Goal: Communication & Community: Answer question/provide support

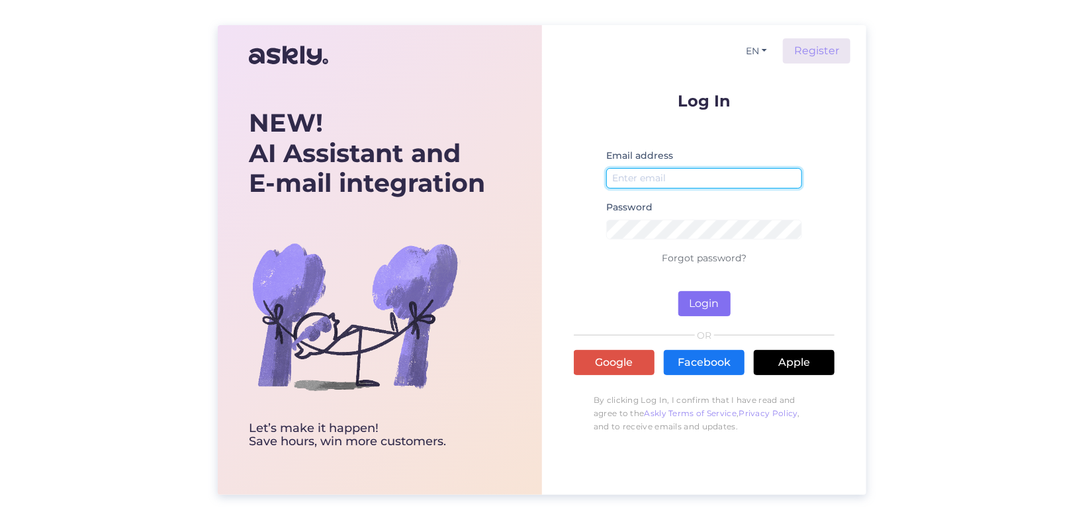
type input "[EMAIL_ADDRESS][DOMAIN_NAME]"
click at [707, 306] on button "Login" at bounding box center [705, 303] width 52 height 25
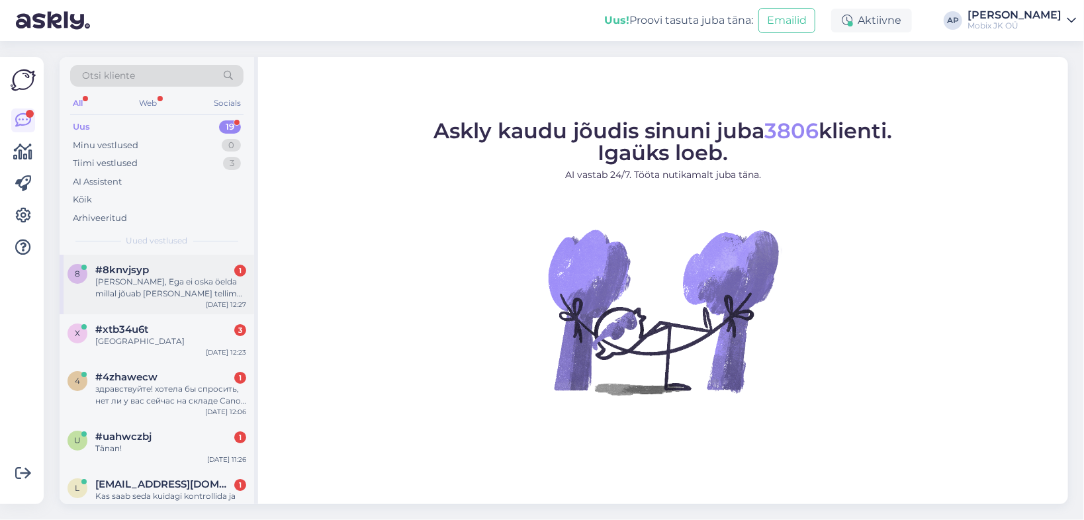
click at [152, 275] on div "#8knvjsyp 1" at bounding box center [170, 270] width 151 height 12
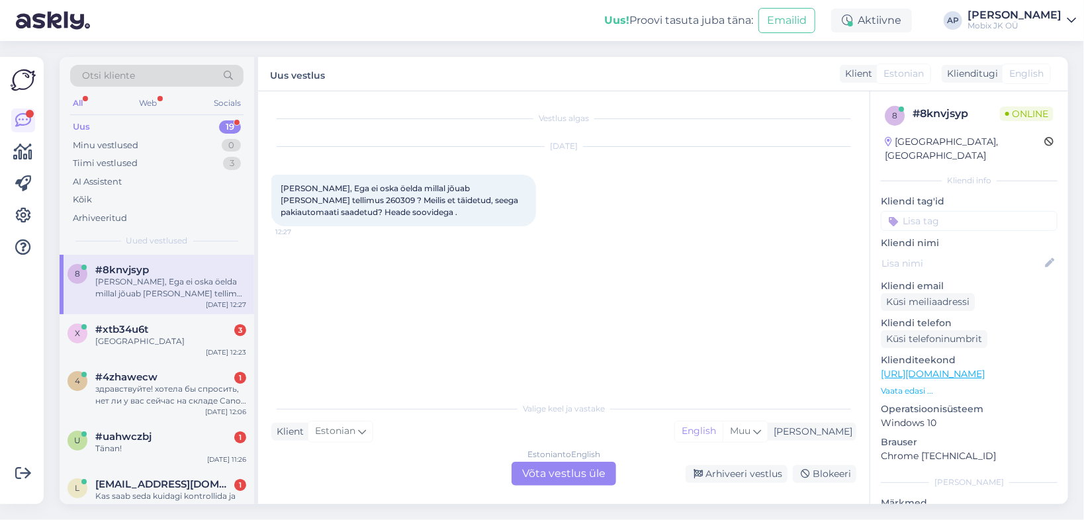
click at [551, 468] on div "Estonian to English Võta vestlus üle" at bounding box center [564, 474] width 105 height 24
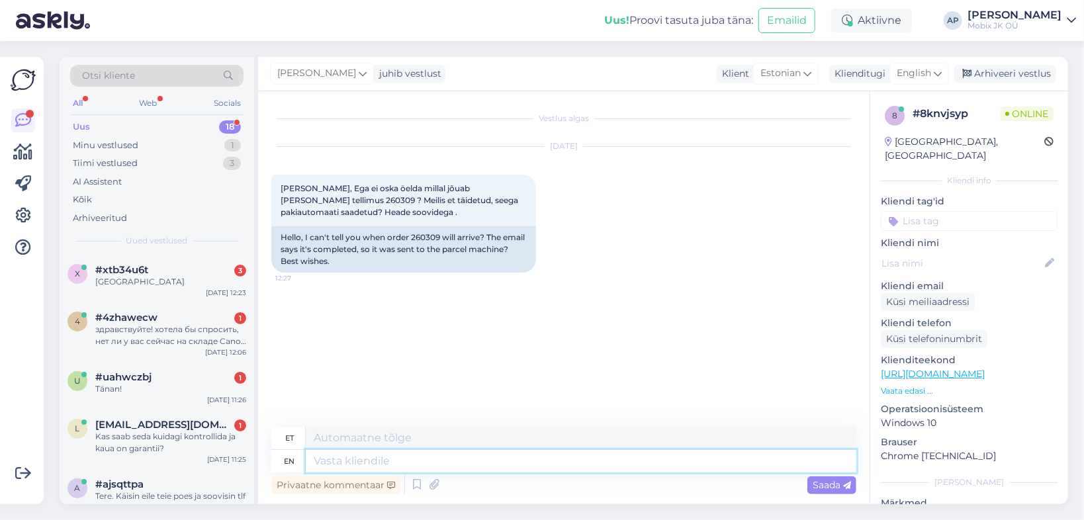
click at [396, 461] on textarea at bounding box center [581, 461] width 551 height 23
type textarea "Tere,"
drag, startPoint x: 308, startPoint y: 459, endPoint x: 291, endPoint y: 455, distance: 17.2
click at [289, 457] on div "en Tere," at bounding box center [563, 461] width 585 height 23
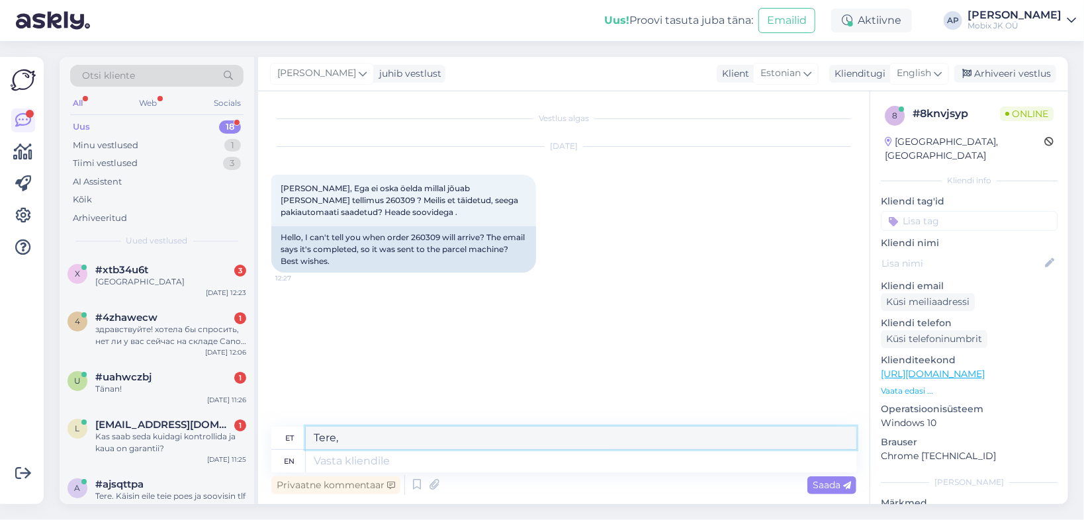
click at [357, 432] on textarea "Tere," at bounding box center [581, 438] width 551 height 23
paste textarea "CC844526772EE"
type textarea "C"
type textarea "Tere"
click at [831, 489] on span "Saada" at bounding box center [832, 485] width 38 height 12
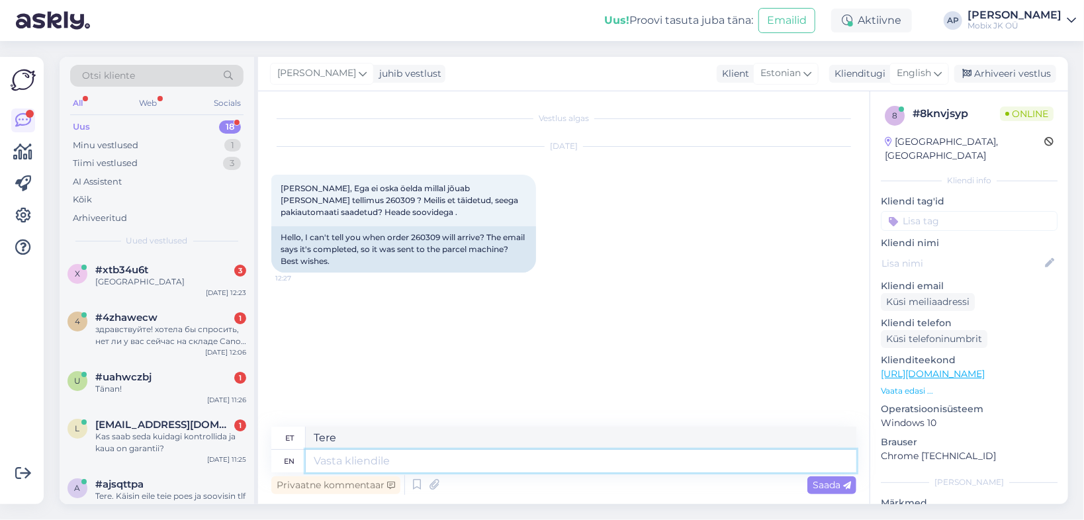
click at [369, 459] on textarea at bounding box center [581, 461] width 551 height 23
type textarea "tere"
type textarea "t"
type textarea "Tere"
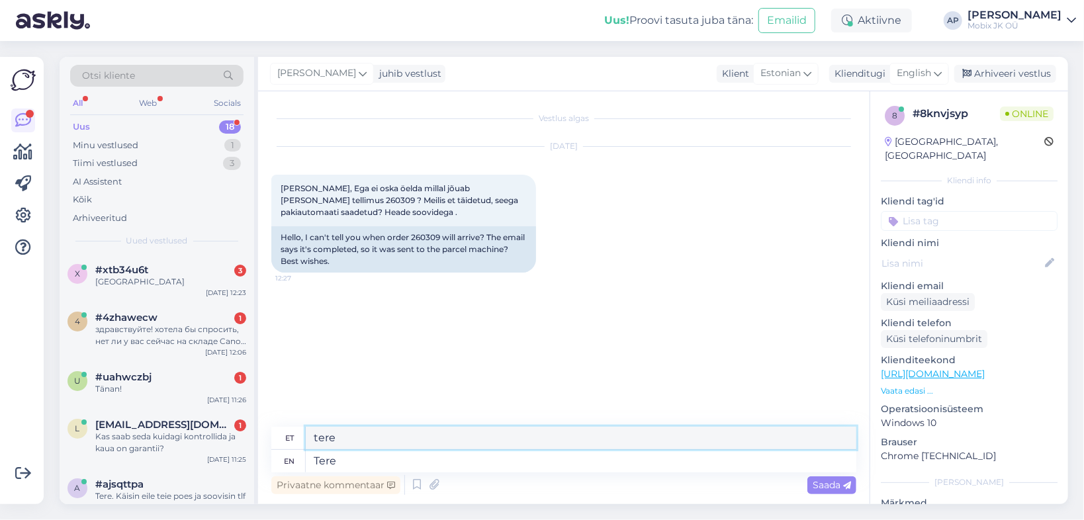
drag, startPoint x: 354, startPoint y: 437, endPoint x: 290, endPoint y: 437, distance: 64.2
click at [290, 437] on div "et tere" at bounding box center [563, 438] width 585 height 23
type textarea "T"
click at [353, 462] on textarea "Tere" at bounding box center [581, 461] width 551 height 23
type textarea "Tere,"
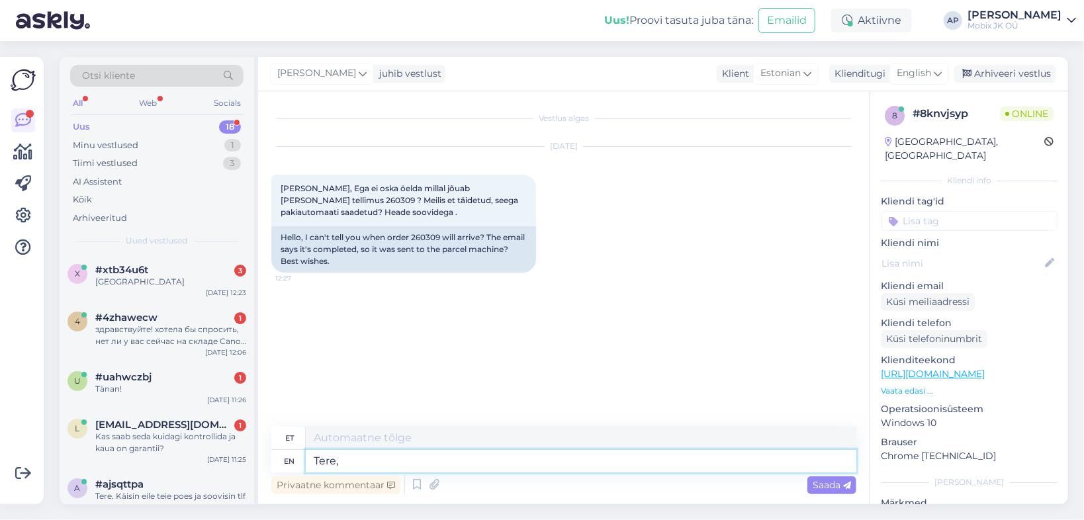
type textarea "Tere,"
type textarea "Tere, jälgimiskoodi jär"
type textarea "Tere, jälgimiskoodi"
type textarea "Tere, jälgimiskoodi järgi n"
type textarea "Tere, jälgimiskoodi järgi"
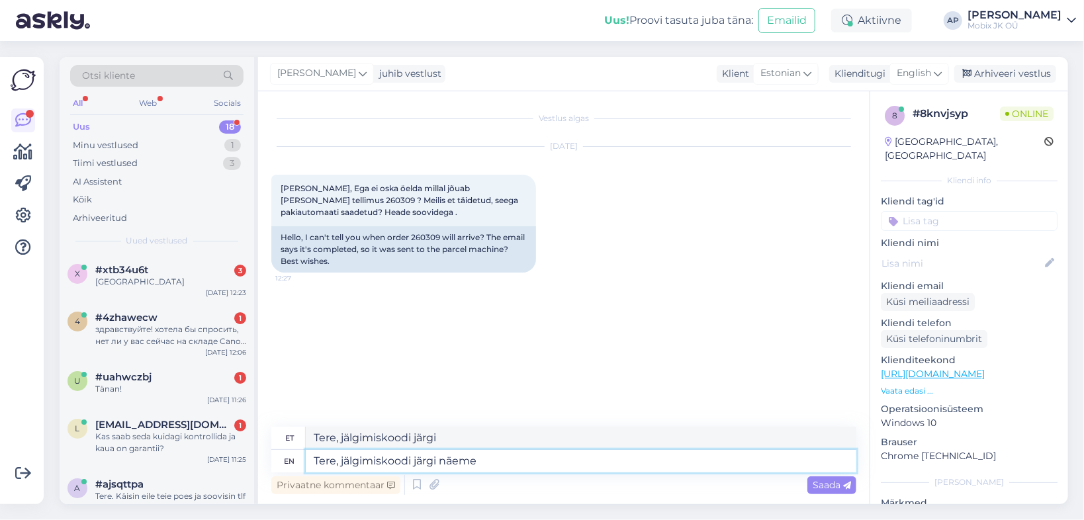
type textarea "Tere, jälgimiskoodi järgi näeme e"
type textarea "Tere, jälgimiskoodi järgi näeme"
type textarea "Tere, jälgimiskoodi järgi näeme et o"
type textarea "Tere, jälgimiskoodi järgi näeme et"
type textarea "Tere, jälgimiskoodi järgi näeme et on pa"
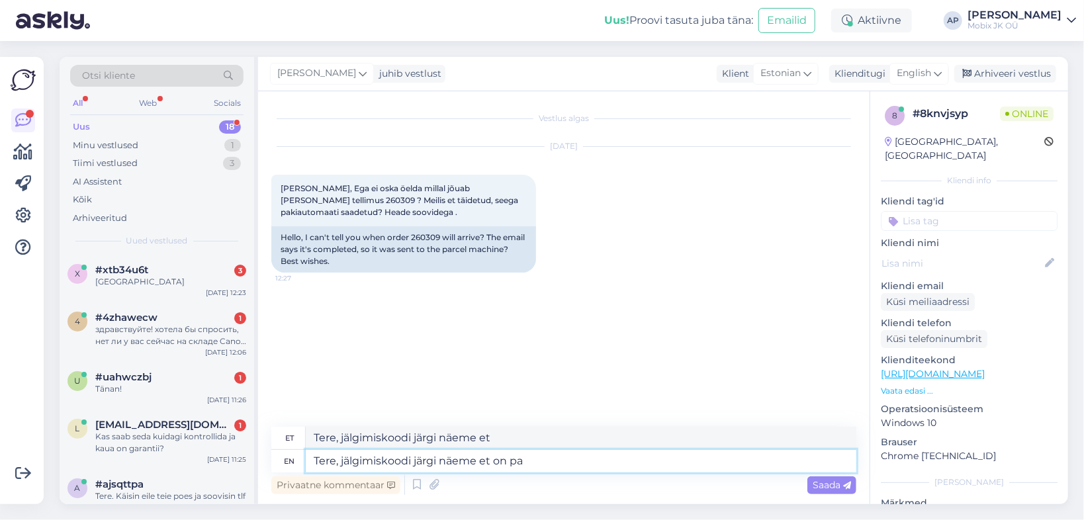
type textarea "Tere, jälgimiskoodi järgi näeme et on"
type textarea "Tere, jälgimiskoodi järgi näeme et on pakiautomaati sa"
type textarea "Tere, jälgimiskoodi järgi näeme et on pakiautomaati"
type textarea "Tere, jälgimiskoodi järgi näeme et on pakiautomaati saabunud."
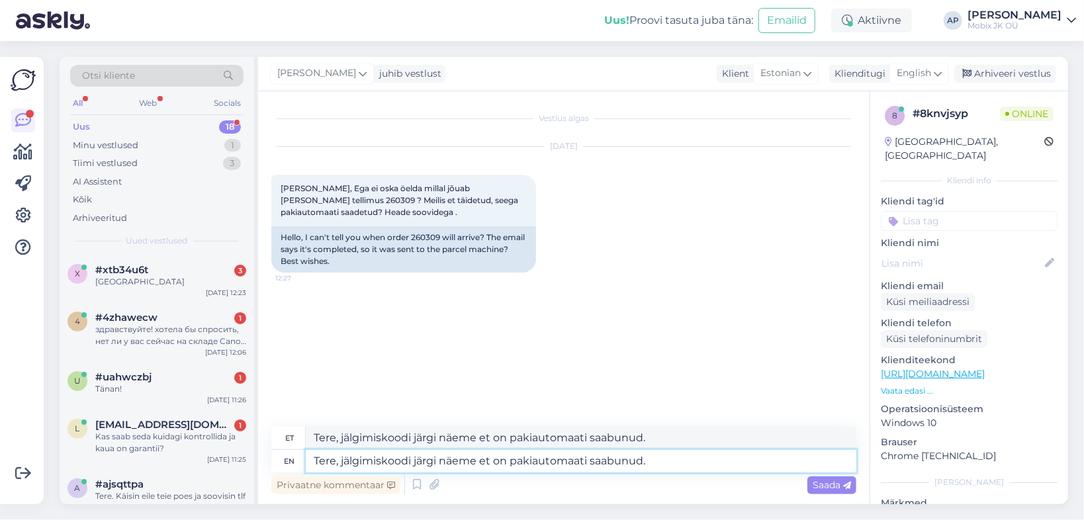
paste textarea "CC844526772EE"
type textarea "Tere, jälgimiskoodi järgi näeme et on pakiautomaati saabunud. CC844526772EE"
click at [740, 457] on textarea "Tere, jälgimiskoodi järgi näeme et on pakiautomaati saabunud. CC844526772EE" at bounding box center [581, 461] width 551 height 23
paste textarea "Saadetis on pakiautomaadist kättesaamiseks valmis [DATE] 12:25 [GEOGRAPHIC_DATA…"
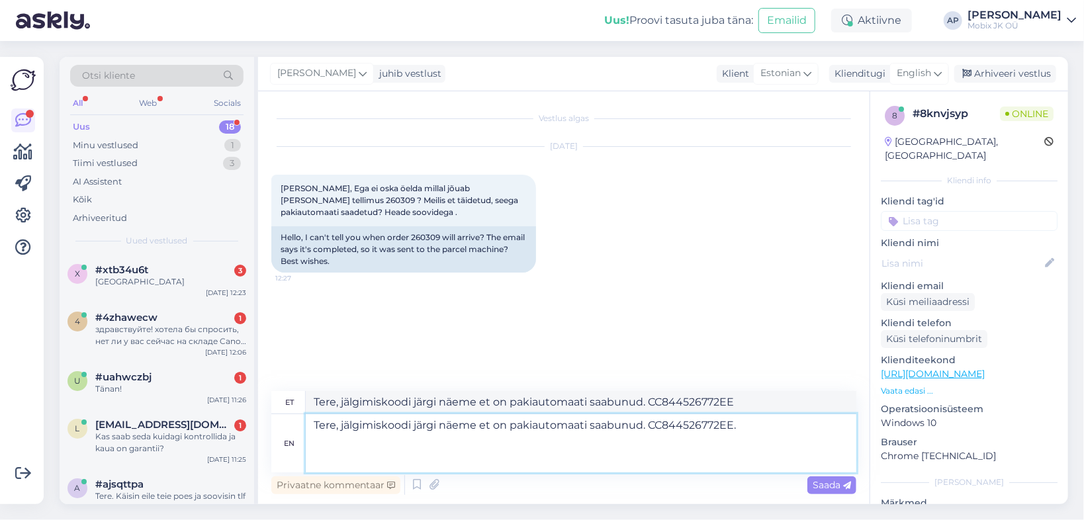
type textarea "Tere, jälgimiskoodi järgi näeme et on pakiautomaati saabunud. CC844526772EE. Sa…"
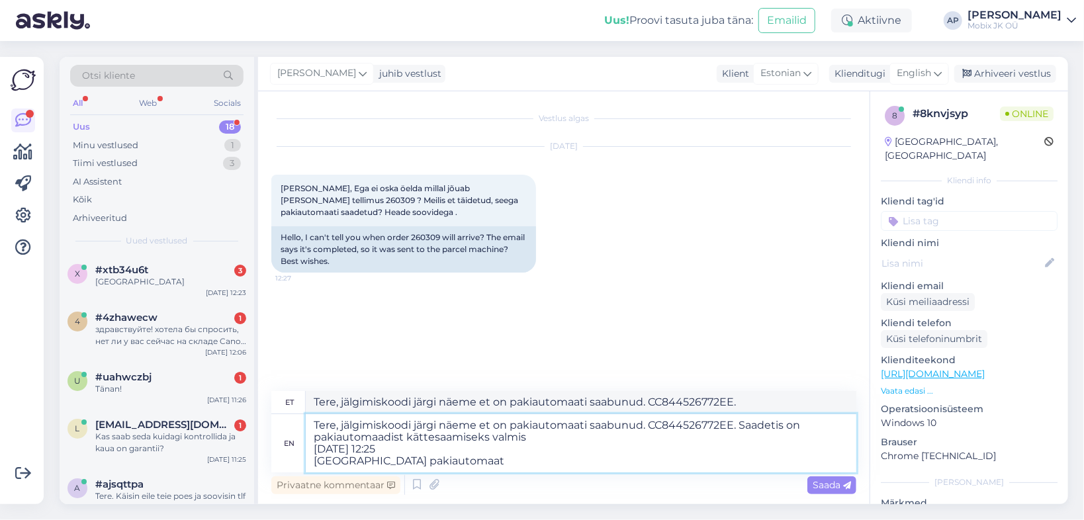
type textarea "Tere, jälgimiskoodi järgi näeme et on pakiautomaati saabunud. CC844526772EE. Sa…"
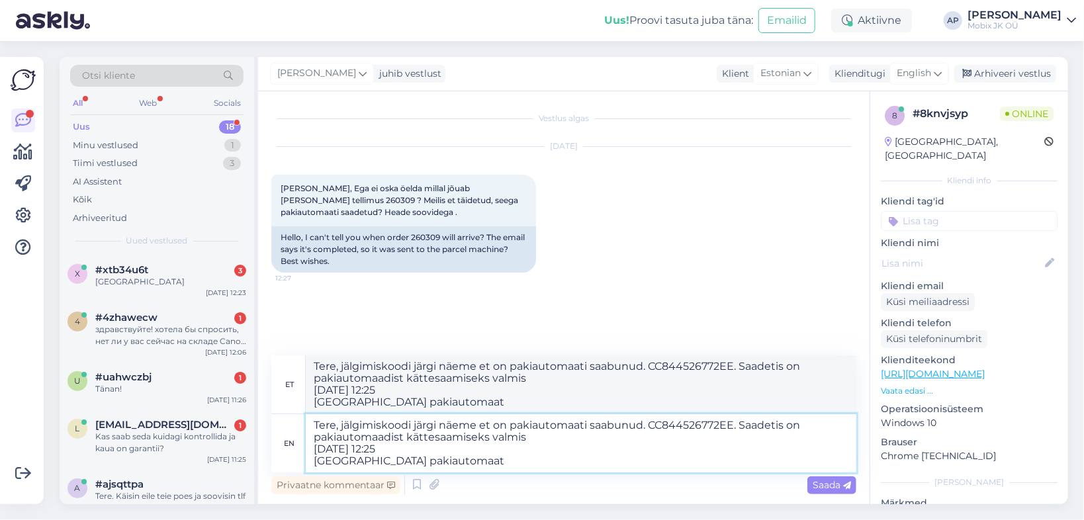
click at [744, 424] on textarea "Tere, jälgimiskoodi järgi näeme et on pakiautomaati saabunud. CC844526772EE. Sa…" at bounding box center [581, 443] width 551 height 58
type textarea "Tere, jälgimiskoodi järgi näeme et on pakiautomaati saabunud. CC844526772EE.Saa…"
type textarea "Tere, jälgimiskoodi järgi näeme et on pakiautomaati saabunud. CC844526772EE. Sa…"
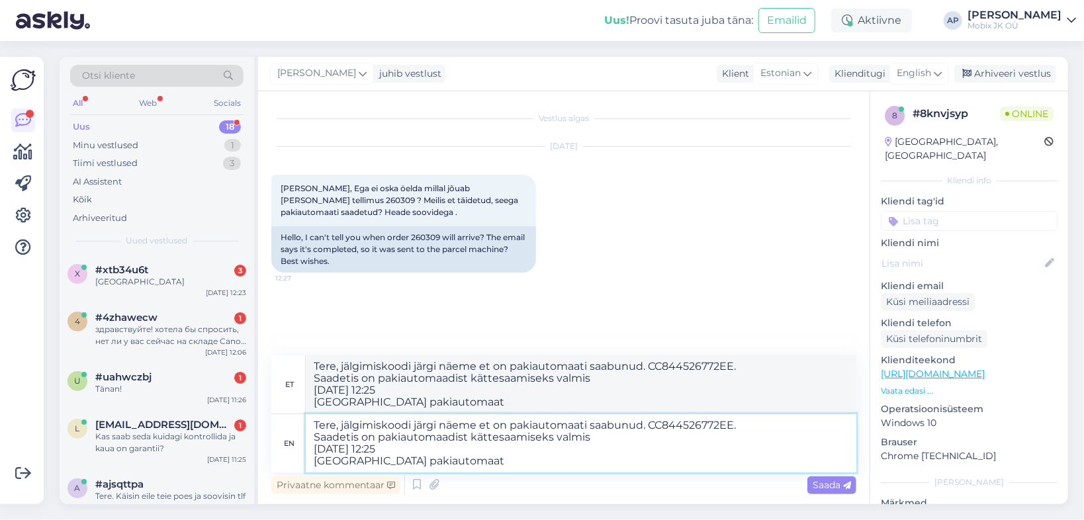
click at [577, 454] on textarea "Tere, jälgimiskoodi järgi näeme et on pakiautomaati saabunud. CC844526772EE. Sa…" at bounding box center [581, 443] width 551 height 58
type textarea "Tere, jälgimiskoodi järgi näeme et on pakiautomaati saabunud. CC844526772EE. Sa…"
drag, startPoint x: 526, startPoint y: 400, endPoint x: 285, endPoint y: 362, distance: 243.9
click at [285, 362] on div "et Tere, jälgimiskoodi järgi näeme et on pakiautomaati saabunud. CC844526772EE.…" at bounding box center [563, 385] width 585 height 59
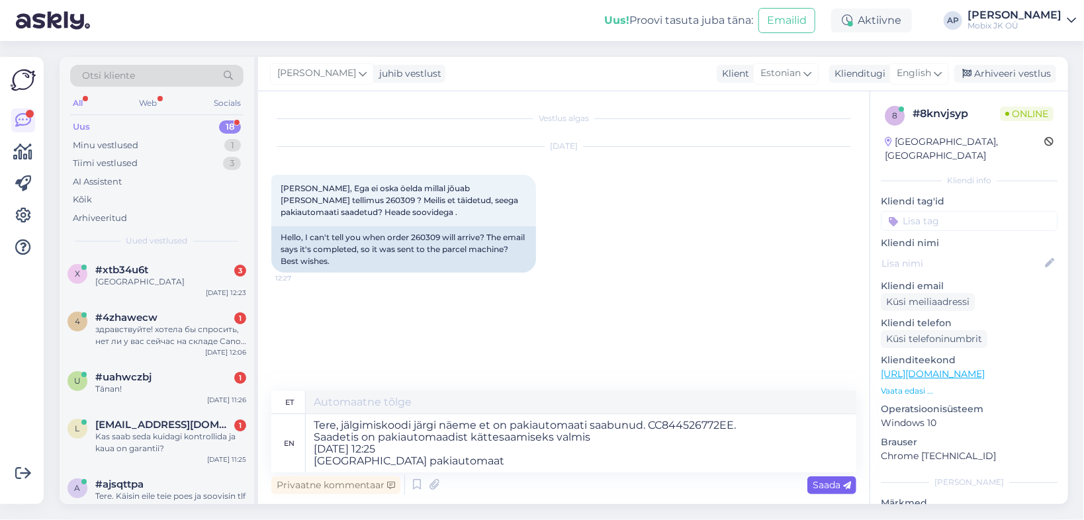
click at [824, 480] on span "Saada" at bounding box center [832, 485] width 38 height 12
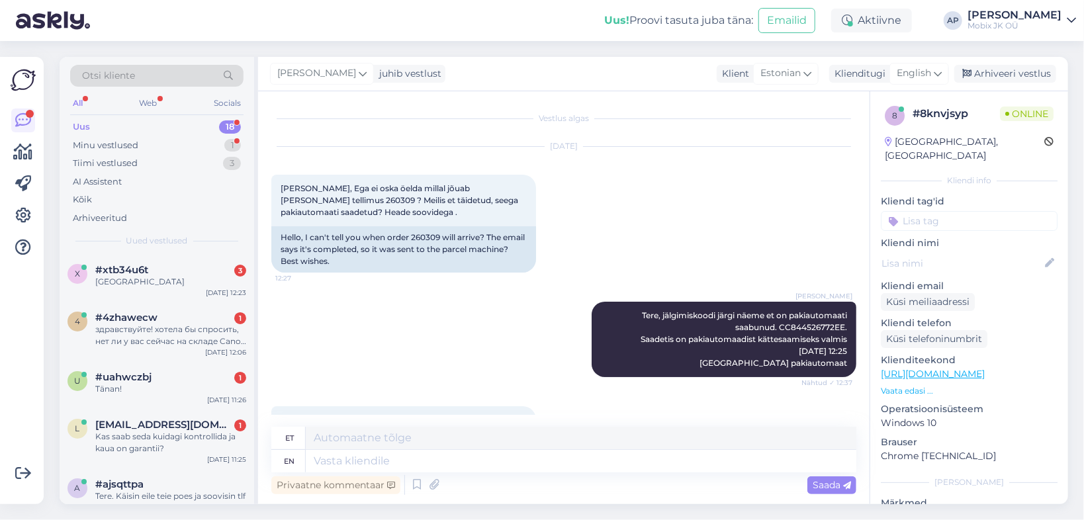
scroll to position [79, 0]
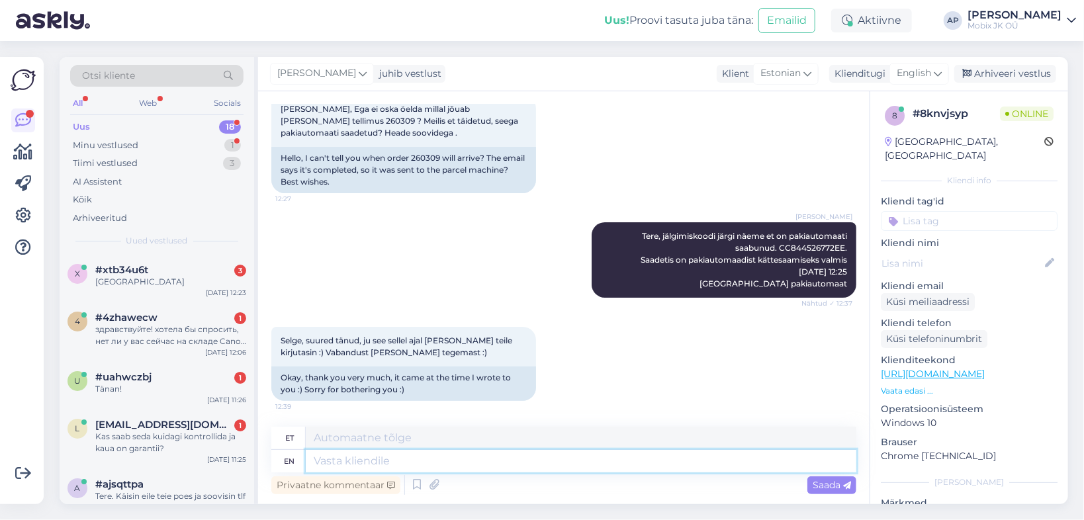
click at [365, 458] on textarea at bounding box center [581, 461] width 551 height 23
type textarea "Kõik"
type textarea "Kõik hästi,"
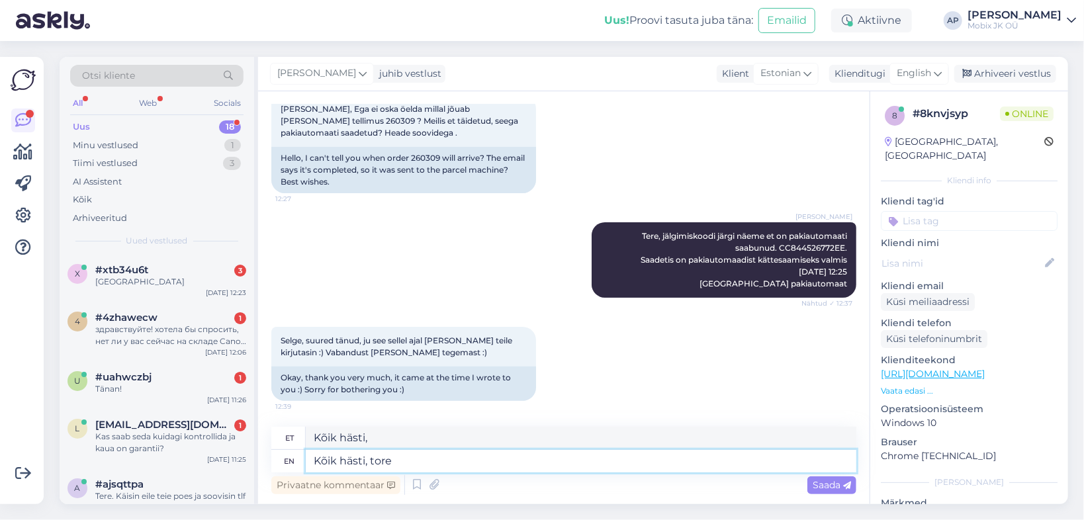
type textarea "Kõik hästi, tore"
type textarea "Kõik hästi, tore et s"
type textarea "Kõik hästi, tore ja"
type textarea "Kõik hästi, tore et saime"
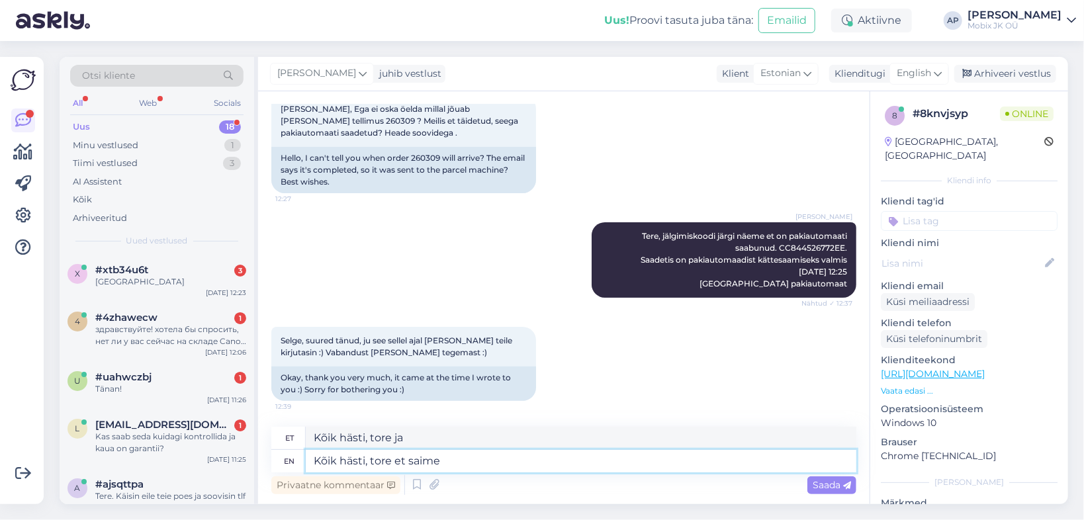
type textarea "Kõik hästi, tore [PERSON_NAME]"
type textarea "Kõik hästi, tore et"
type textarea "Kõik hästi, tore ja"
type textarea "Kõik hästi, tor"
type textarea "Kõik hästi, tore"
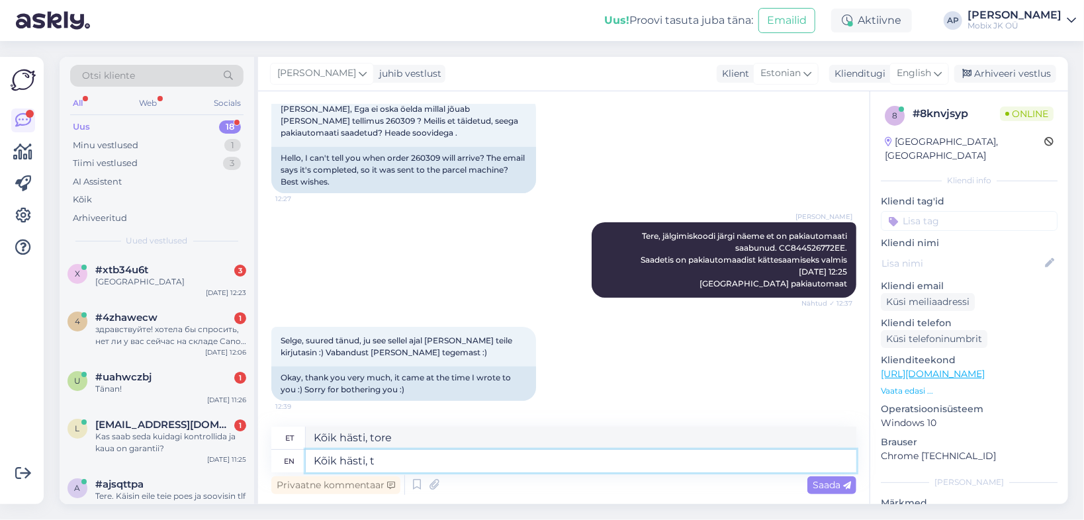
type textarea "Kõik hästi,"
type textarea "K"
type textarea "Kõik"
type textarea "ei"
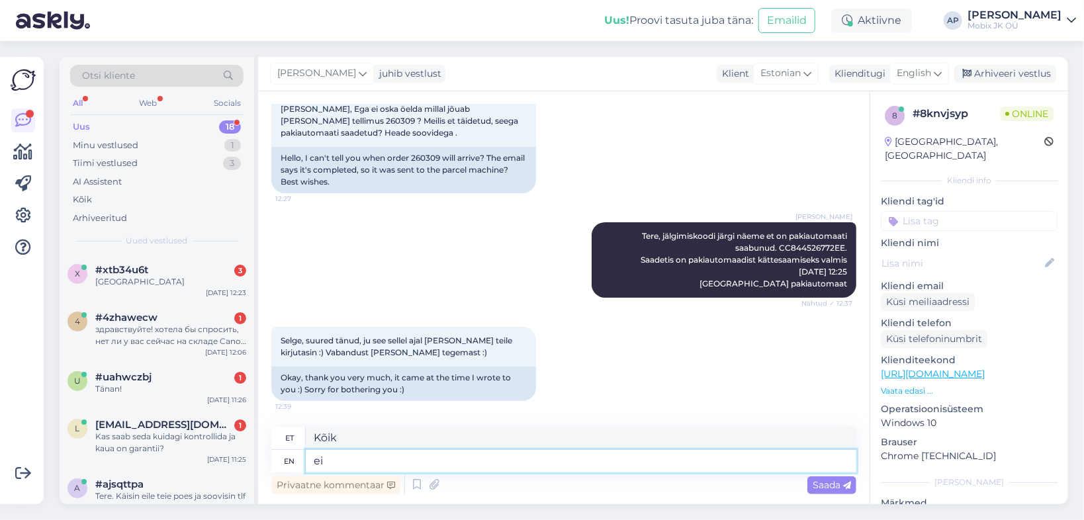
type textarea "ei"
type textarea "ei ole"
type textarea "ei"
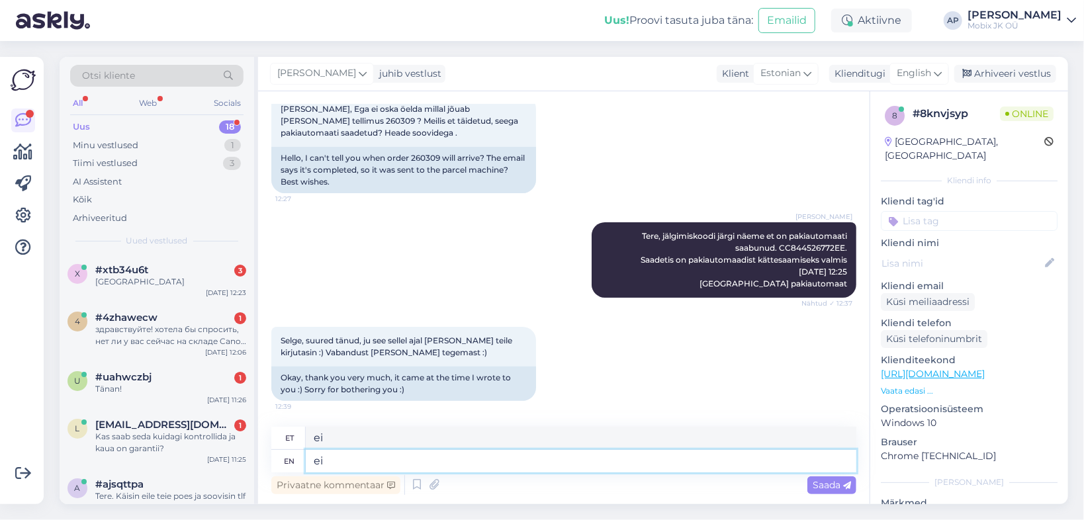
type textarea "e"
type textarea "Ei"
type textarea "Ei ole"
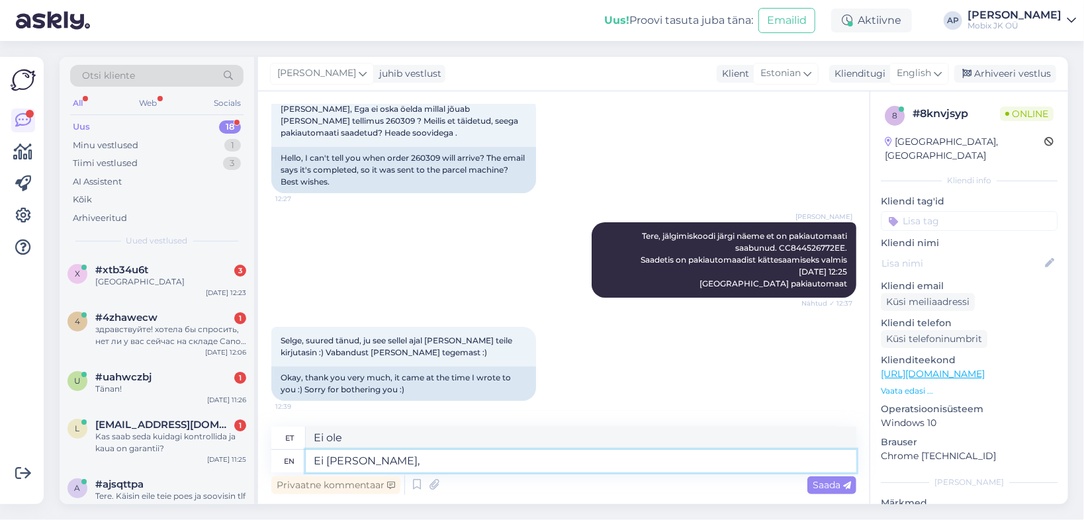
type textarea "Ei [PERSON_NAME],"
type textarea "Ei ole hullu, kõik"
type textarea "Ei ole hullu, kõik hästi."
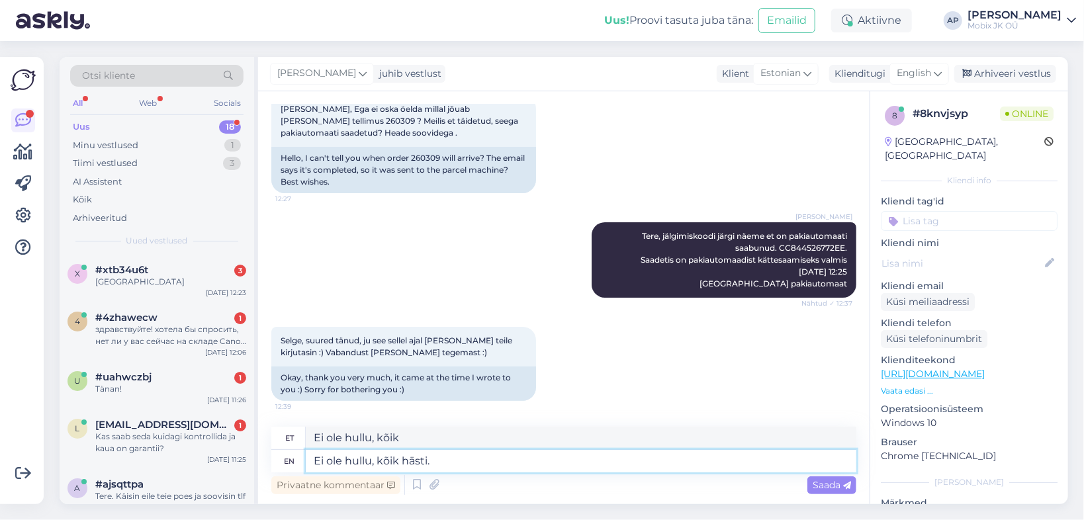
type textarea "Ei ole hullu, kõik hästi."
drag, startPoint x: 452, startPoint y: 444, endPoint x: 279, endPoint y: 444, distance: 172.8
click at [279, 444] on div "et Ei ole hullu, kõik hästi." at bounding box center [563, 438] width 585 height 23
click at [465, 459] on textarea "Ei ole hullu, kõik hästi." at bounding box center [581, 461] width 551 height 23
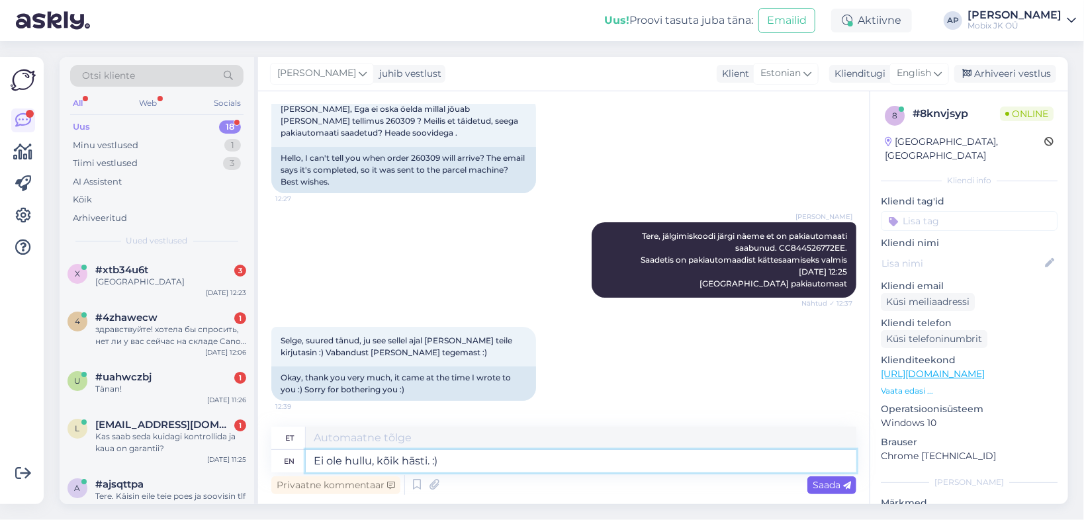
type textarea "Ei ole hullu, kõik hästi. :)"
click at [834, 482] on span "Saada" at bounding box center [832, 485] width 38 height 12
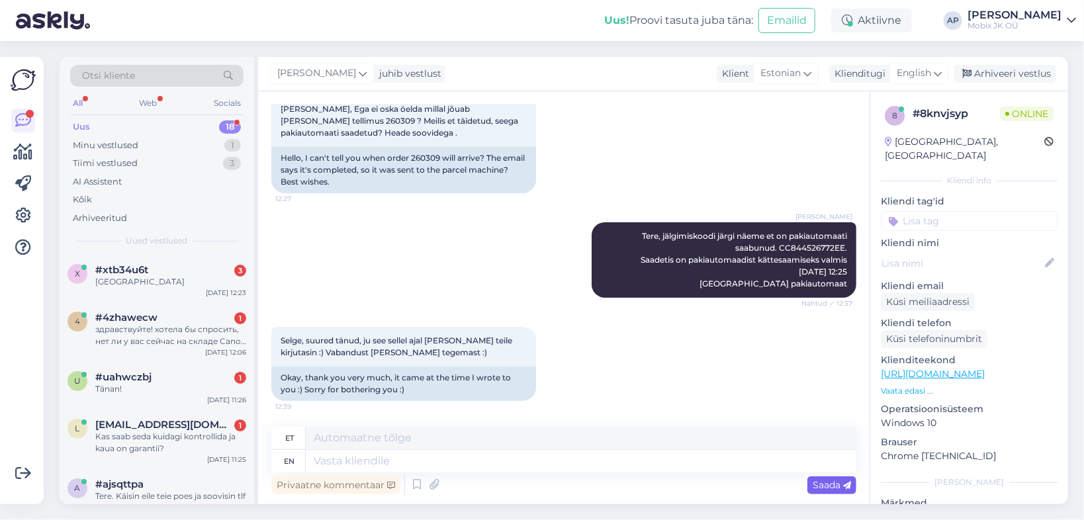
scroll to position [159, 0]
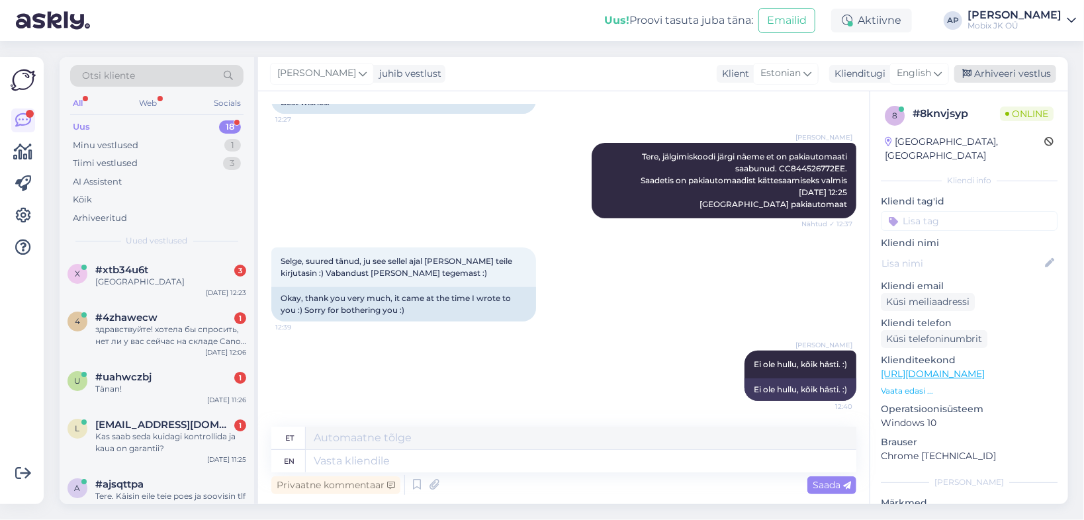
click at [986, 72] on div "Arhiveeri vestlus" at bounding box center [1006, 74] width 102 height 18
